Goal: Task Accomplishment & Management: Manage account settings

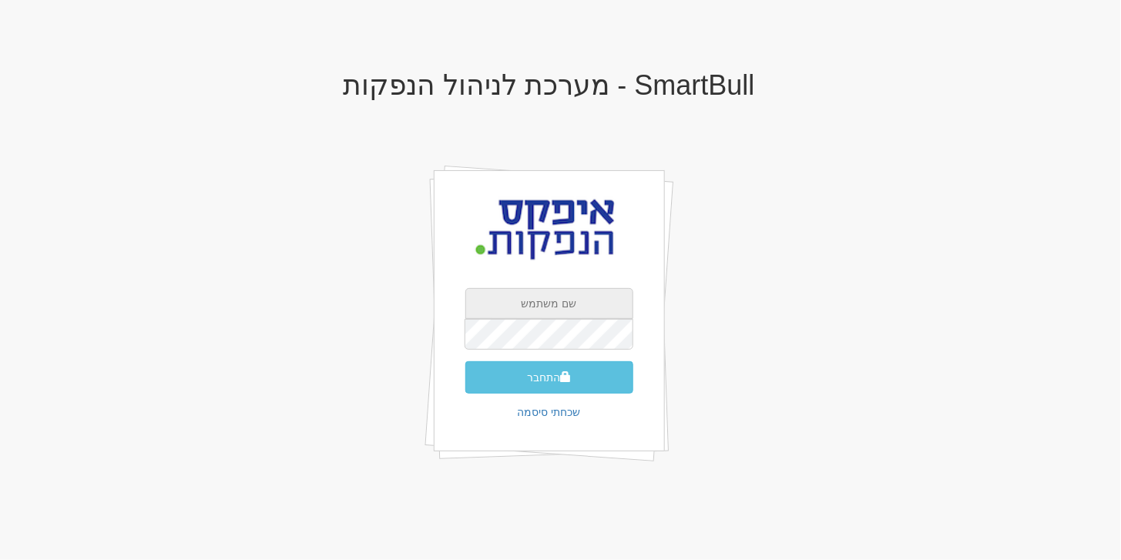
type input "[EMAIL_ADDRESS][DOMAIN_NAME]"
click at [553, 384] on button "התחבר" at bounding box center [549, 377] width 168 height 32
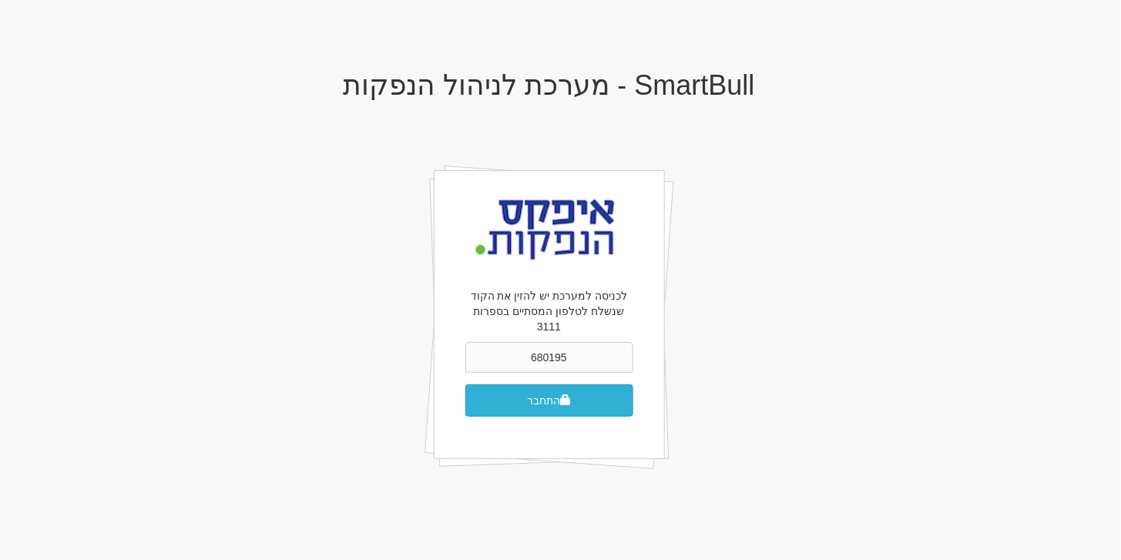
type input "680195"
click at [565, 394] on span "submit" at bounding box center [565, 399] width 11 height 11
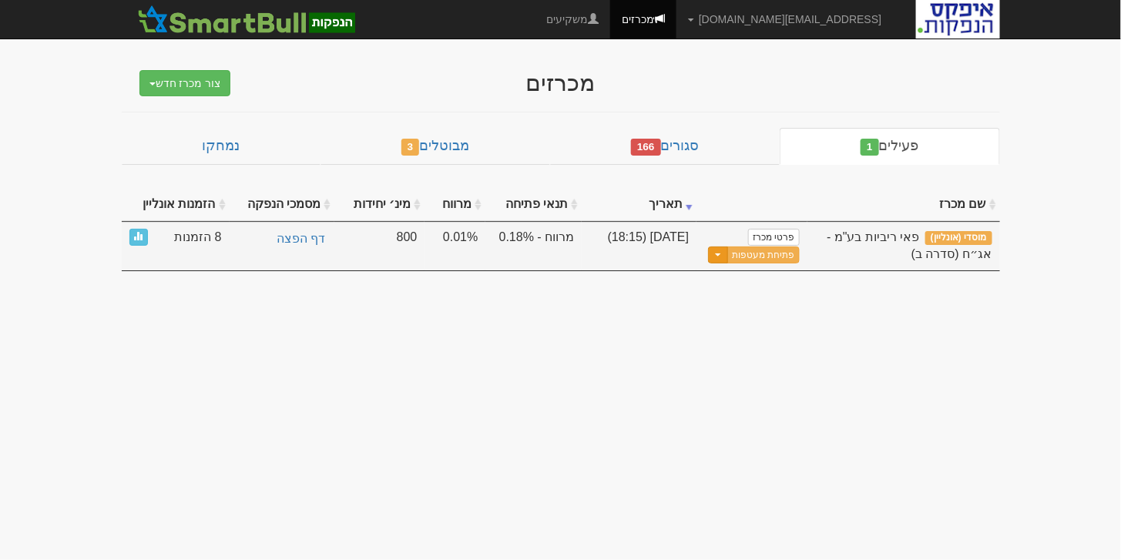
click at [727, 253] on button "Toggle Dropdown" at bounding box center [718, 256] width 20 height 18
click at [730, 272] on link "עדכן שעת סיום מכרז" at bounding box center [726, 280] width 146 height 20
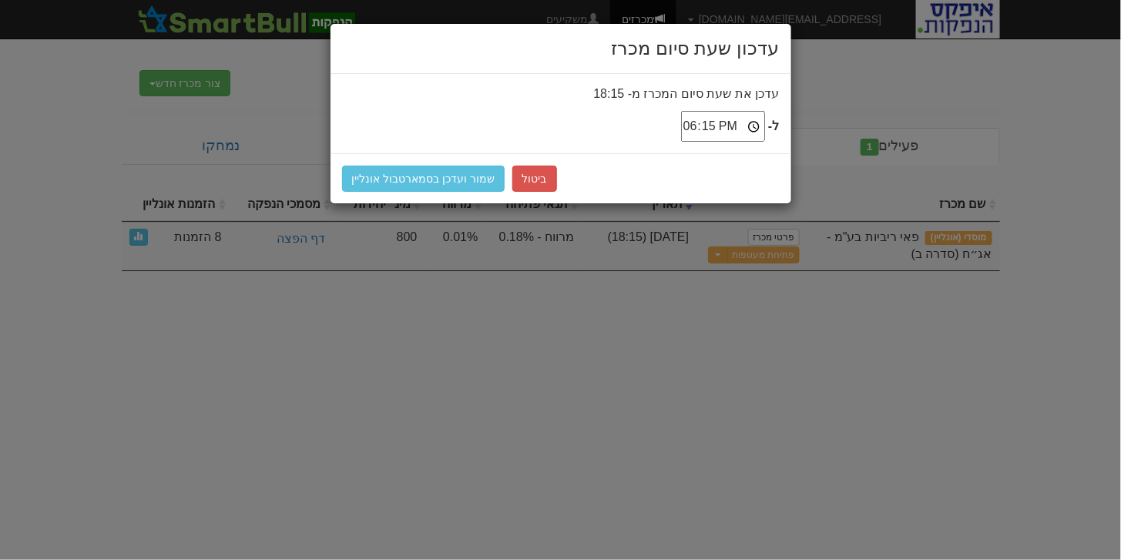
click at [712, 122] on input "18:15" at bounding box center [723, 126] width 84 height 31
type input "18:30"
click at [377, 169] on button "שמור ועדכן בסמארטבול אונליין" at bounding box center [423, 179] width 163 height 26
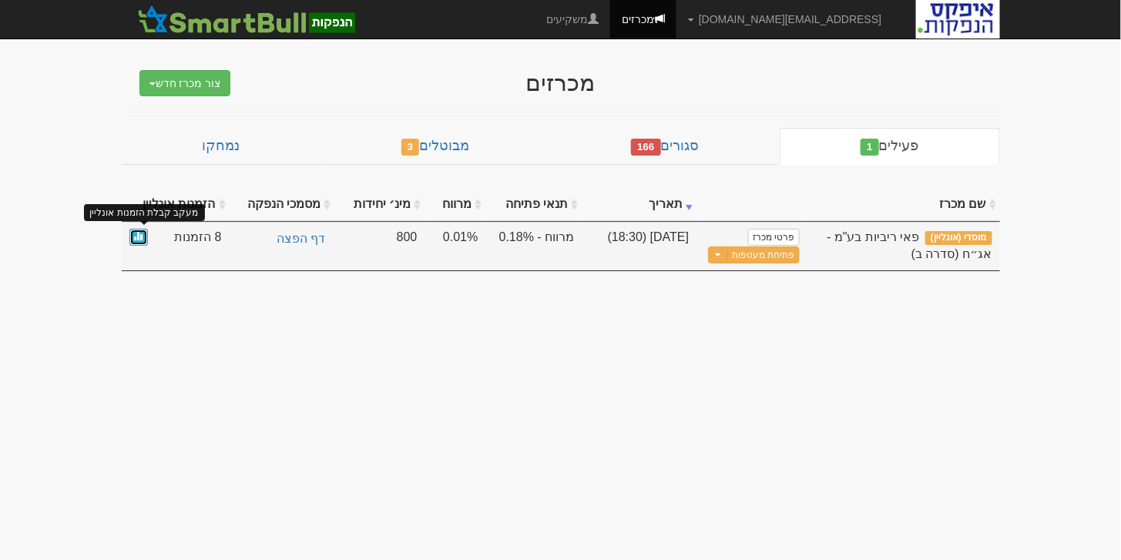
click at [139, 234] on span at bounding box center [138, 235] width 9 height 9
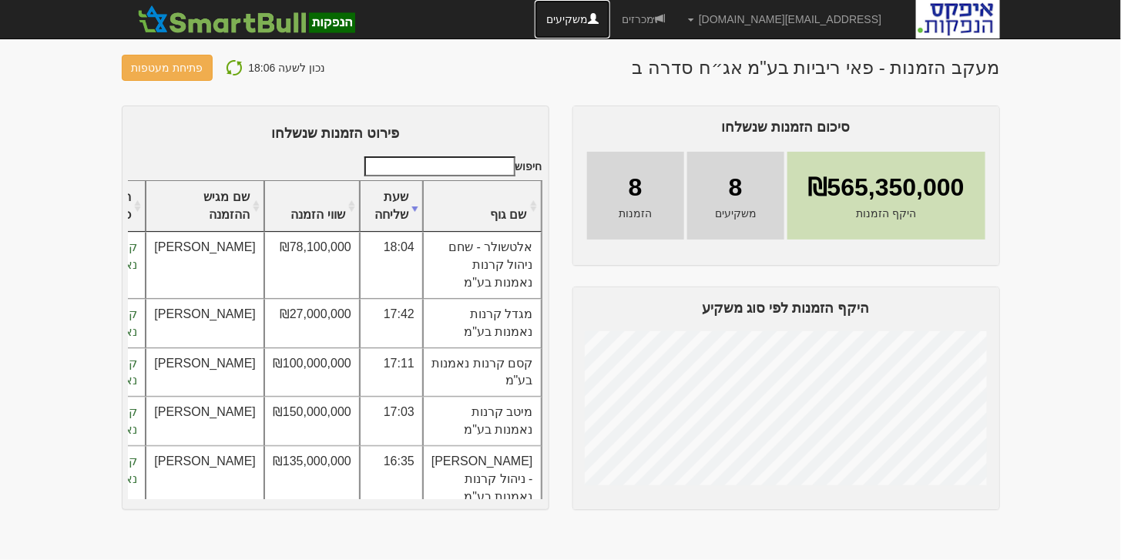
click at [610, 16] on link "משקיעים" at bounding box center [573, 19] width 76 height 39
